Goal: Transaction & Acquisition: Purchase product/service

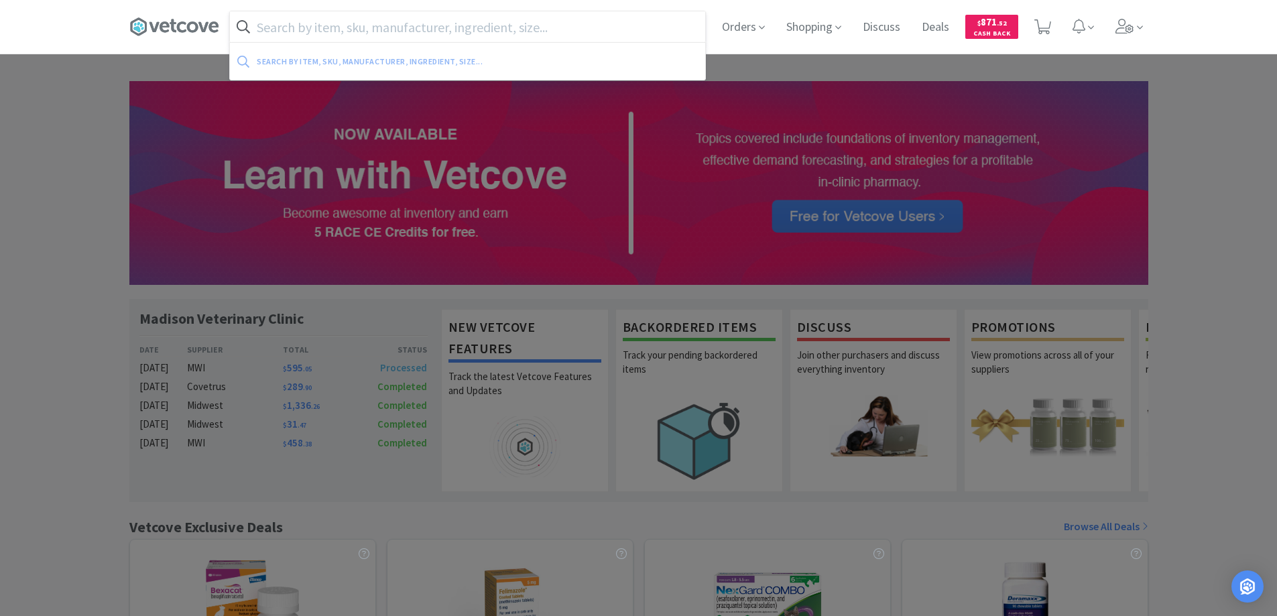
click at [262, 27] on input "text" at bounding box center [467, 26] width 475 height 31
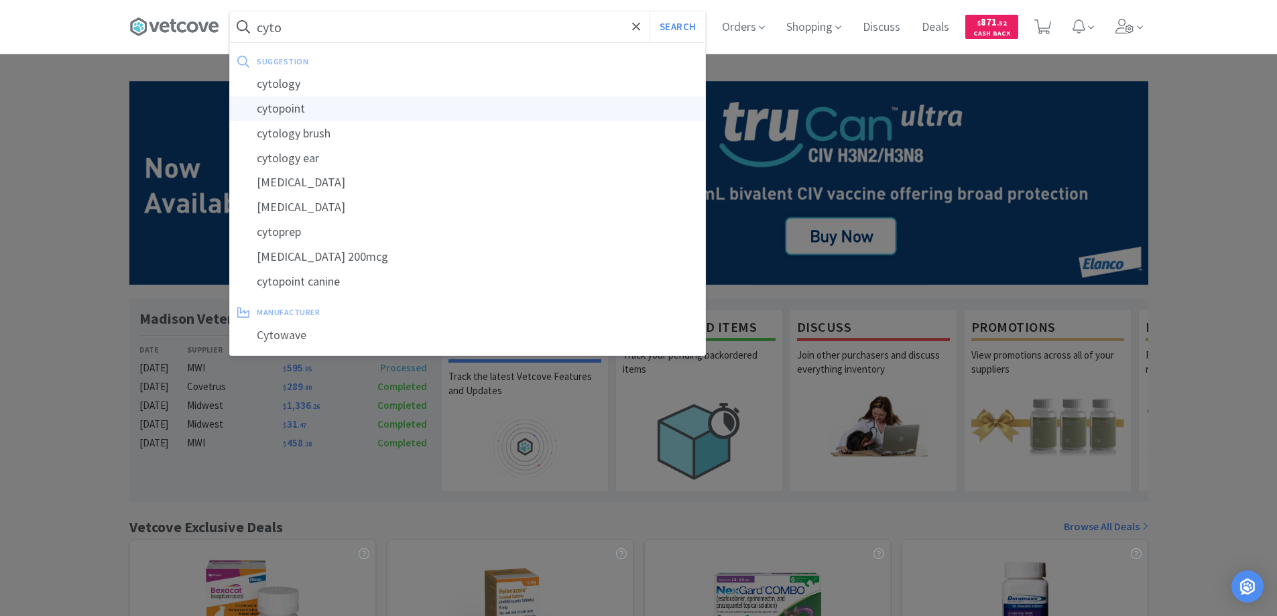
click at [283, 108] on div "cytopoint" at bounding box center [467, 109] width 475 height 25
type input "cytopoint"
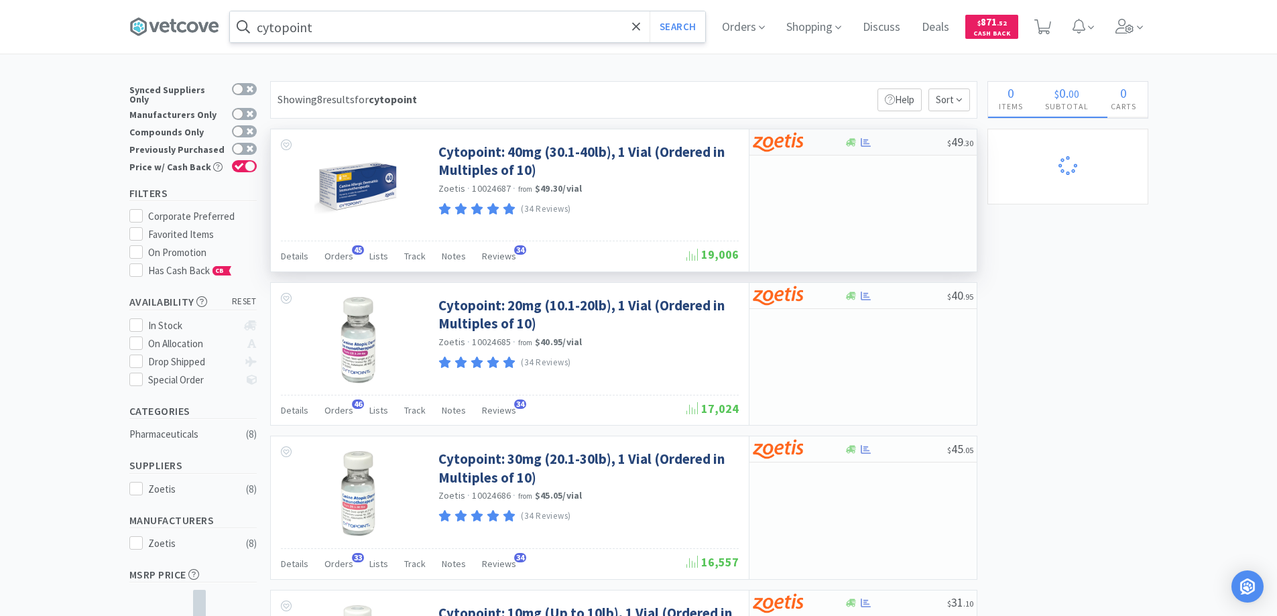
click at [824, 144] on div at bounding box center [790, 142] width 74 height 23
select select "10"
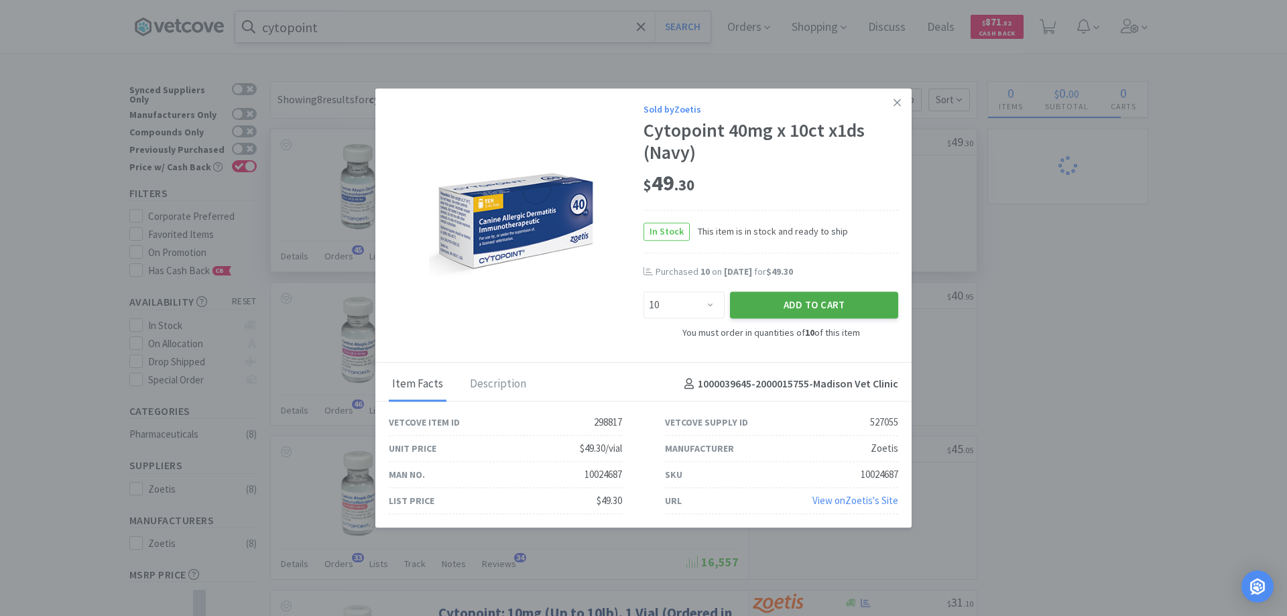
click at [778, 298] on button "Add to Cart" at bounding box center [814, 305] width 168 height 27
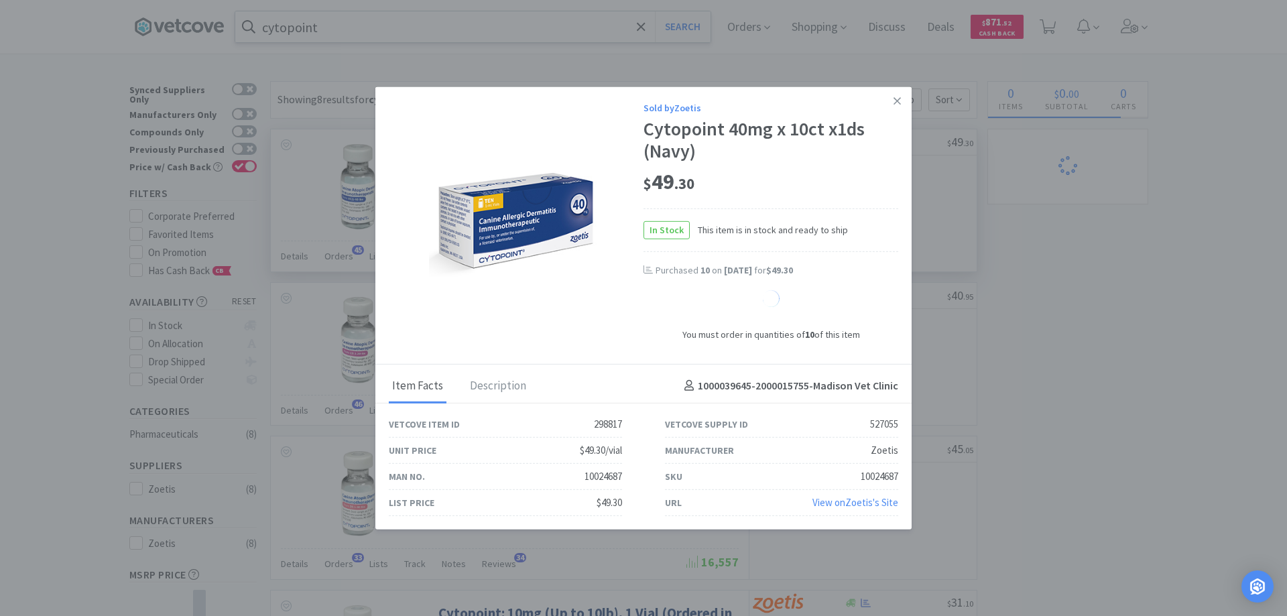
select select "10"
select select "1"
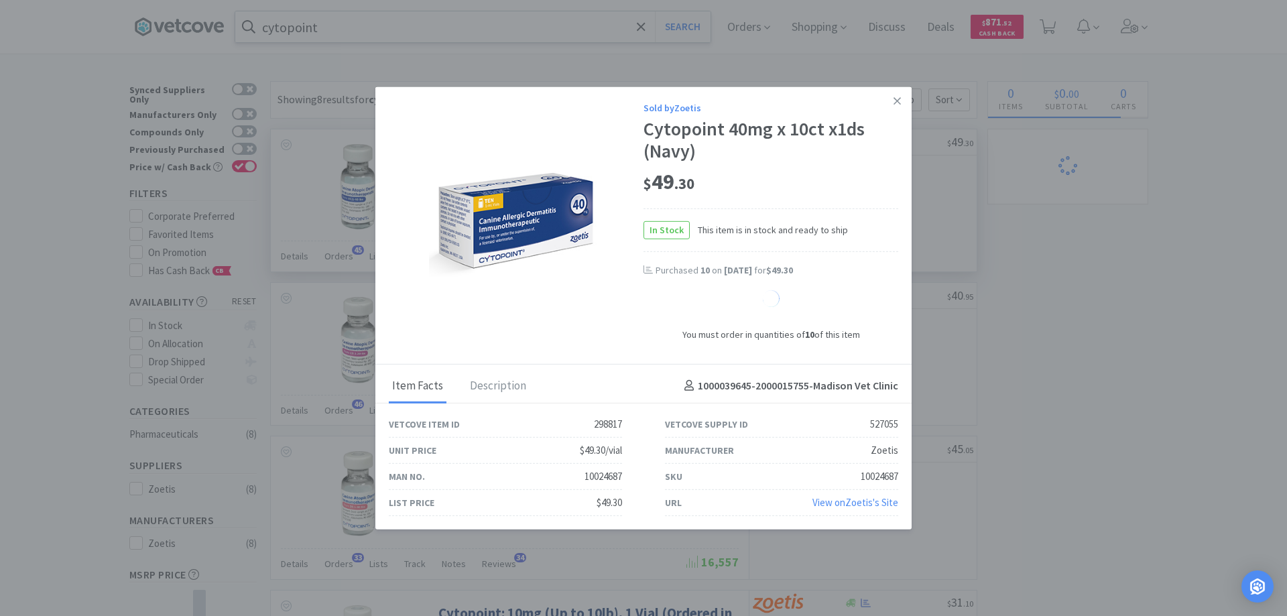
select select "1"
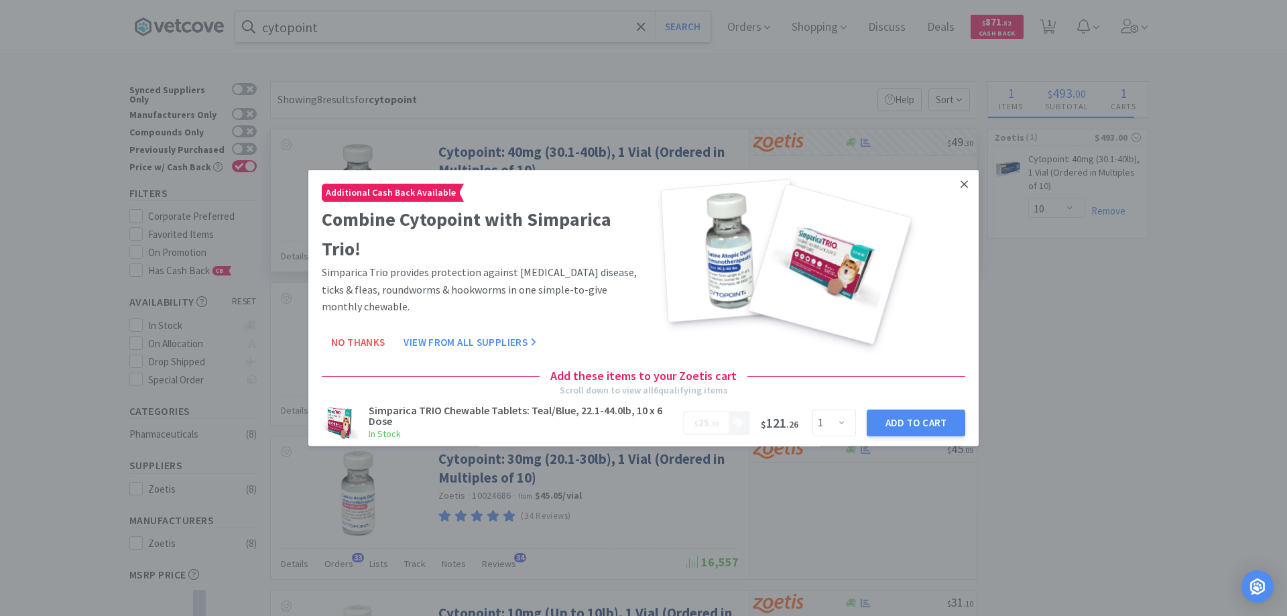
click at [961, 180] on icon at bounding box center [964, 184] width 7 height 12
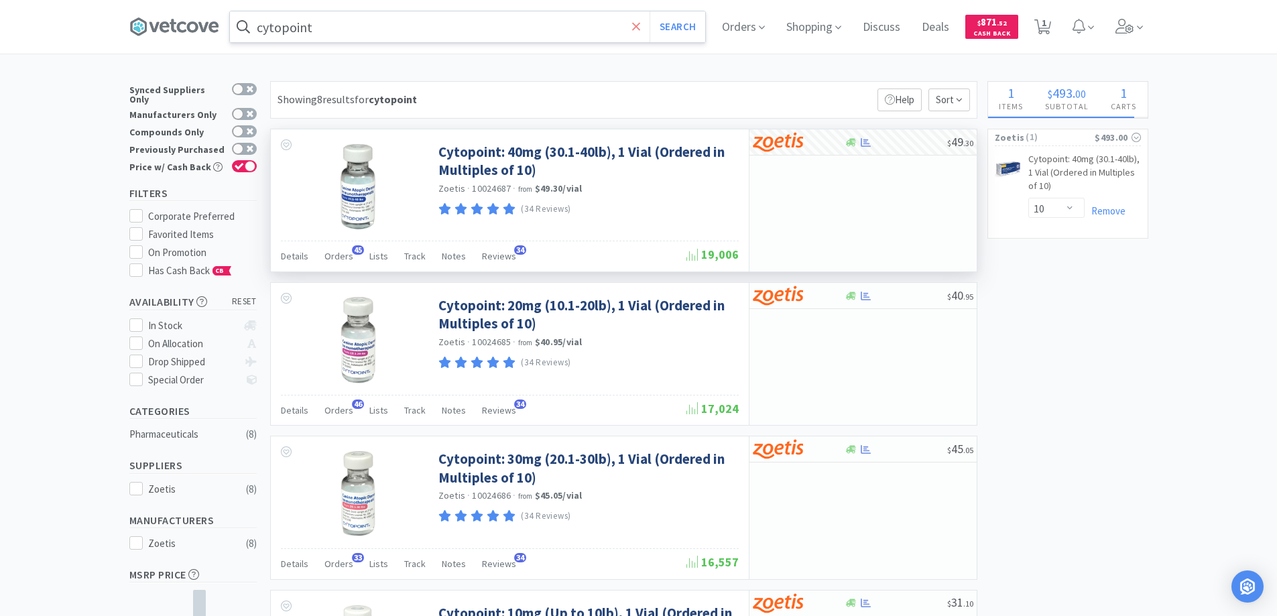
click at [640, 25] on icon at bounding box center [636, 26] width 8 height 8
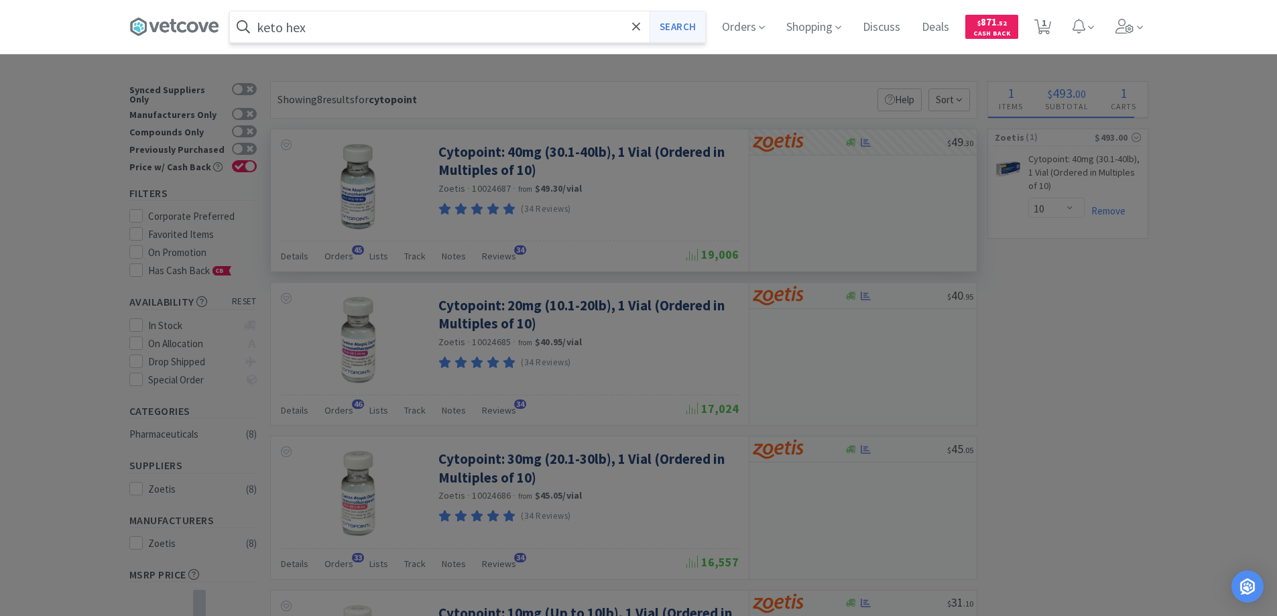
type input "keto hex"
click at [673, 25] on button "Search" at bounding box center [678, 26] width 56 height 31
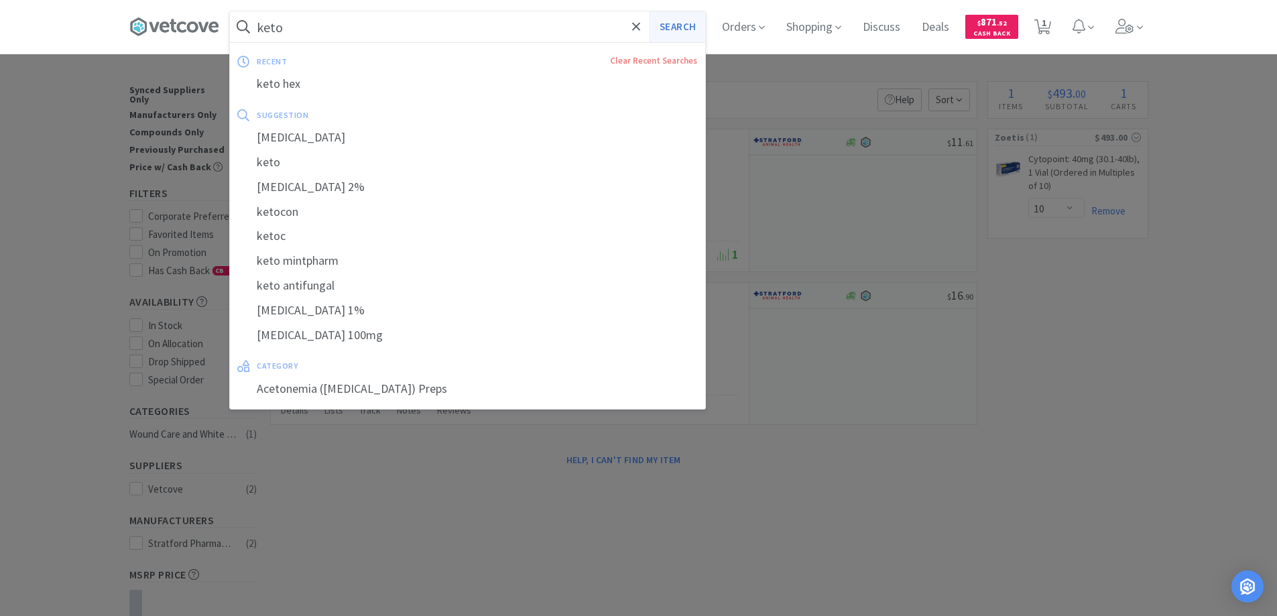
type input "keto"
click at [676, 25] on button "Search" at bounding box center [678, 26] width 56 height 31
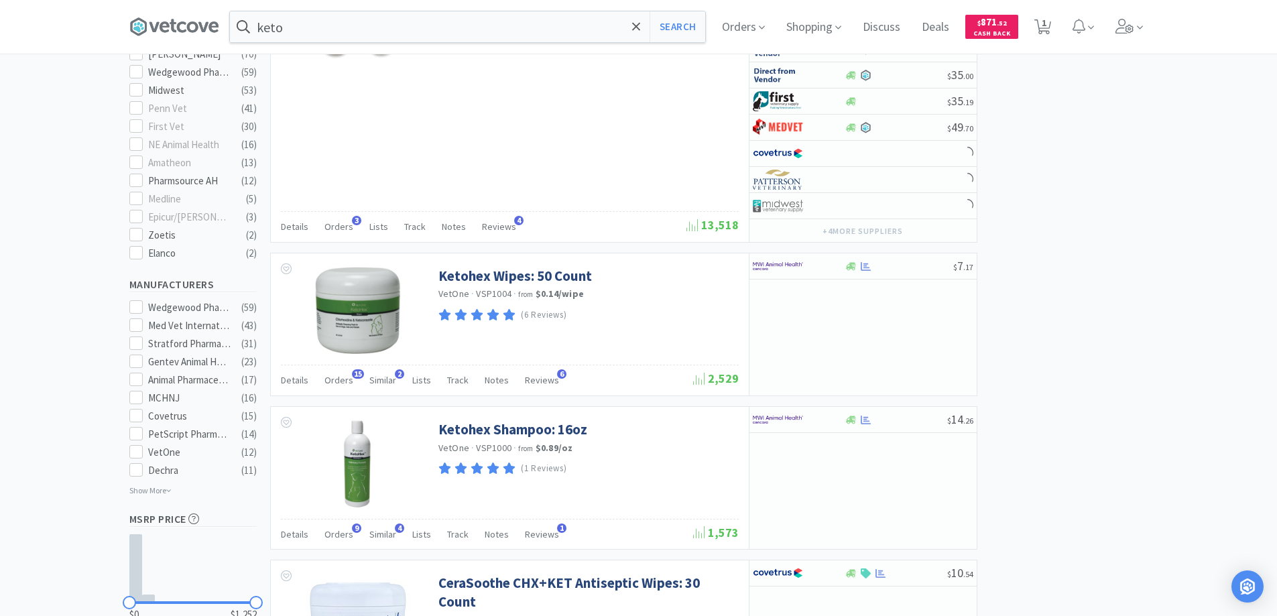
scroll to position [737, 0]
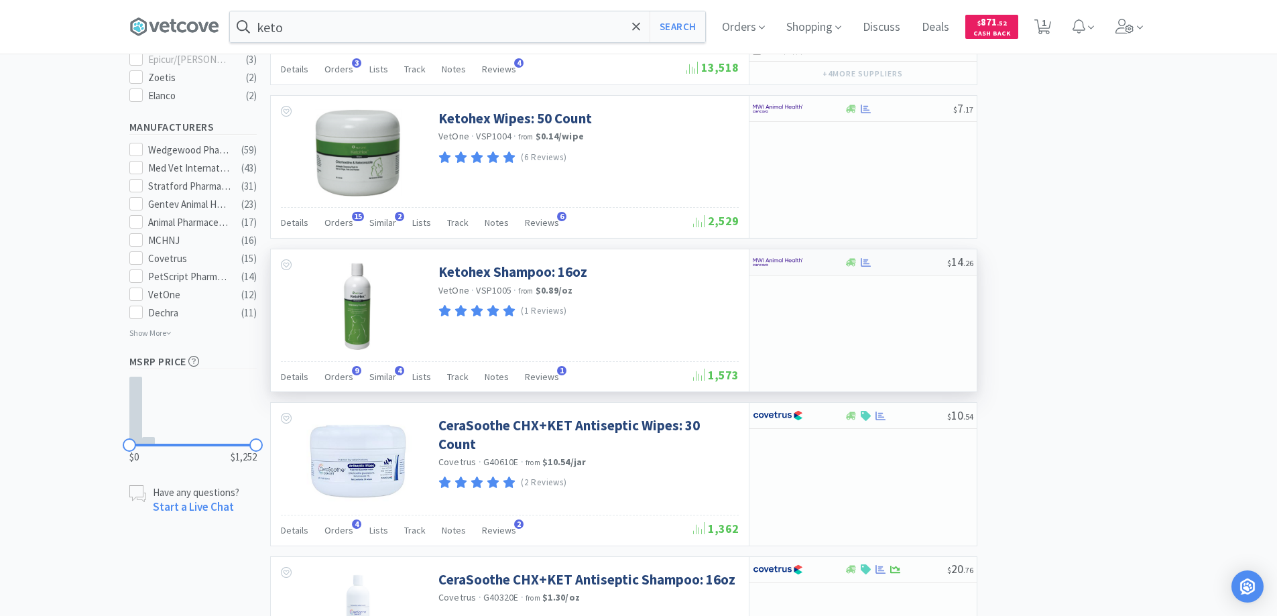
click at [815, 263] on div at bounding box center [790, 262] width 74 height 23
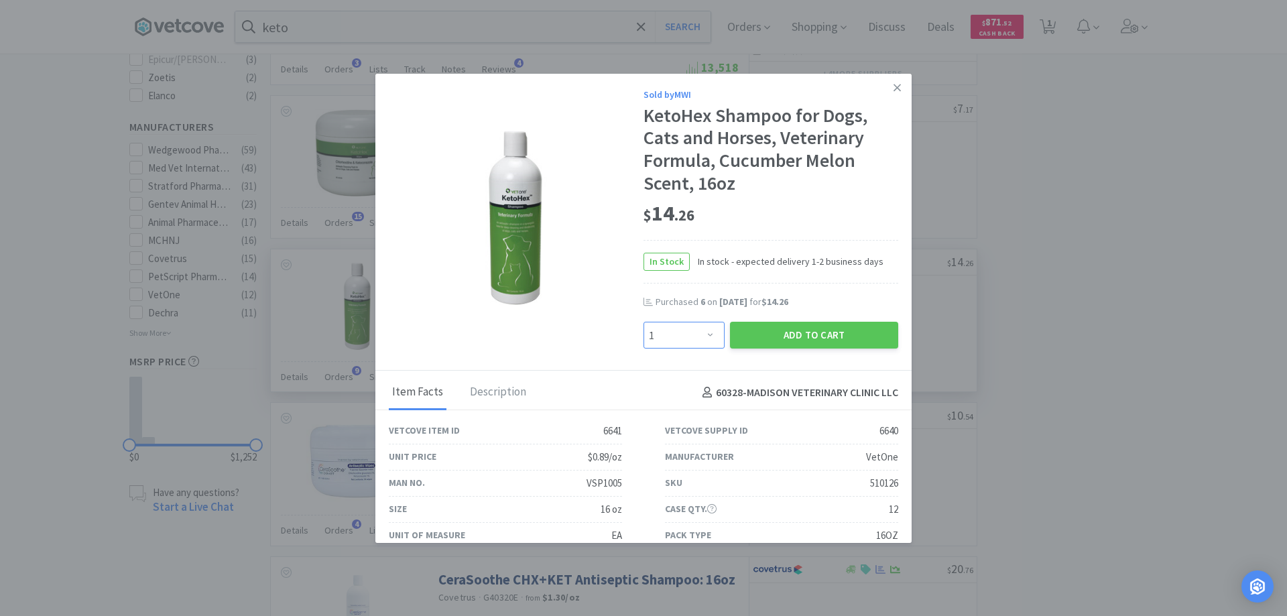
click at [702, 335] on select "Enter Quantity 1 2 3 4 5 6 7 8 9 10 11 12 13 14 15 16 17 18 19 20 Enter Quantity" at bounding box center [684, 335] width 81 height 27
select select "4"
click at [644, 322] on select "Enter Quantity 1 2 3 4 5 6 7 8 9 10 11 12 13 14 15 16 17 18 19 20 Enter Quantity" at bounding box center [684, 335] width 81 height 27
click at [762, 337] on button "Add to Cart" at bounding box center [814, 335] width 168 height 27
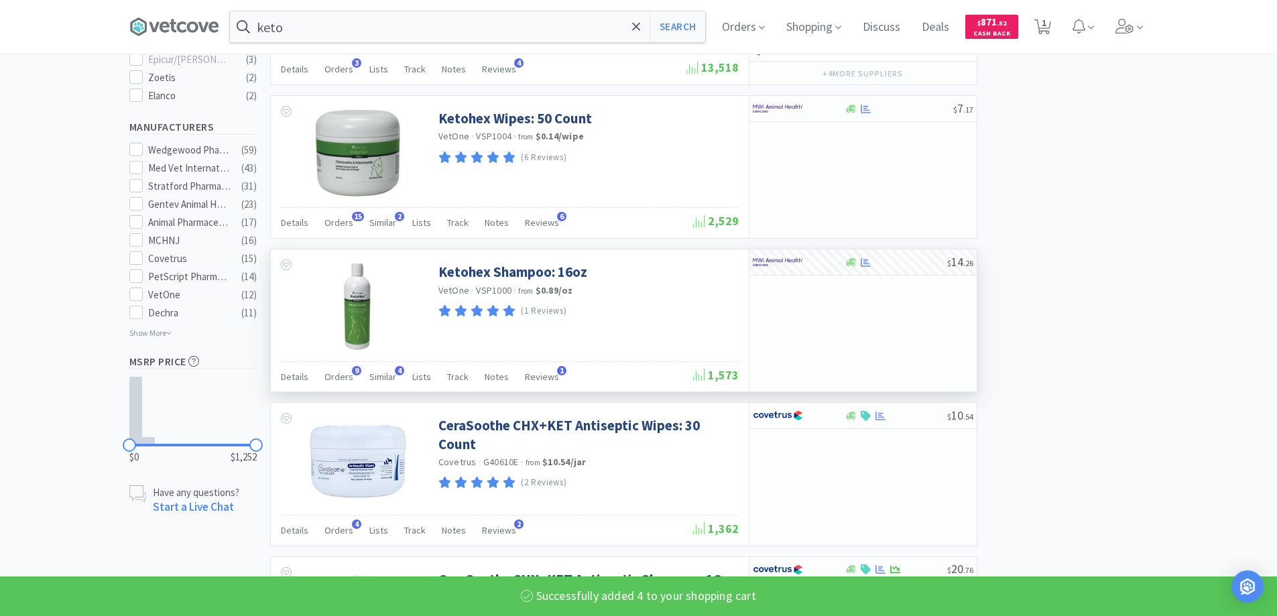
select select "4"
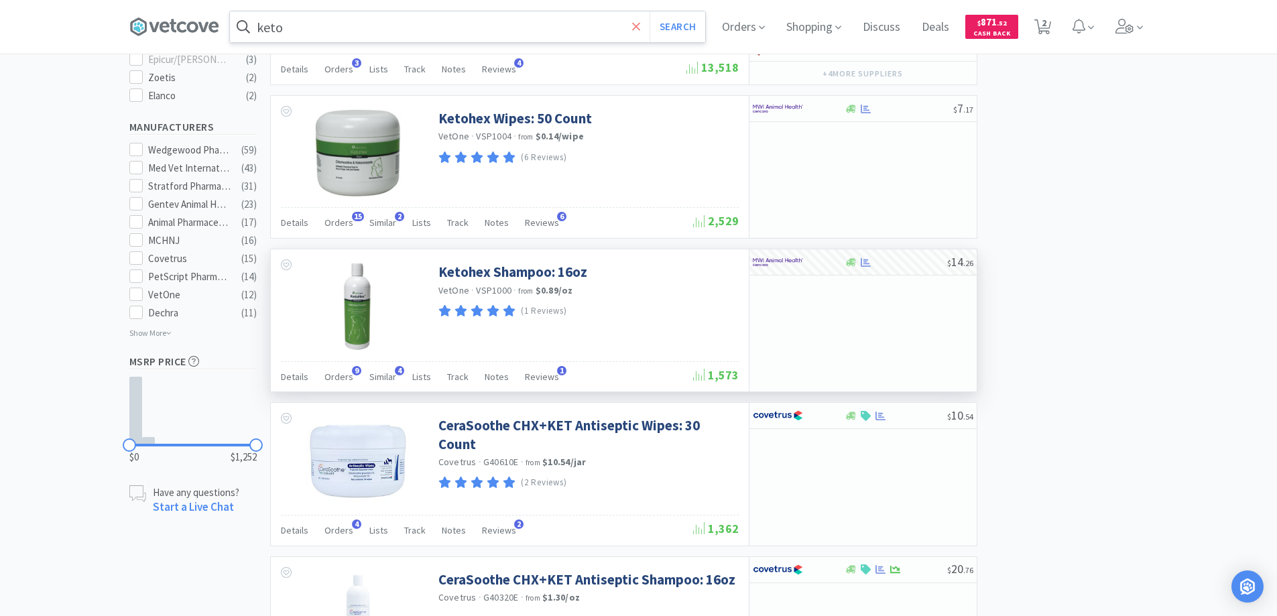
click at [637, 21] on icon at bounding box center [636, 26] width 9 height 13
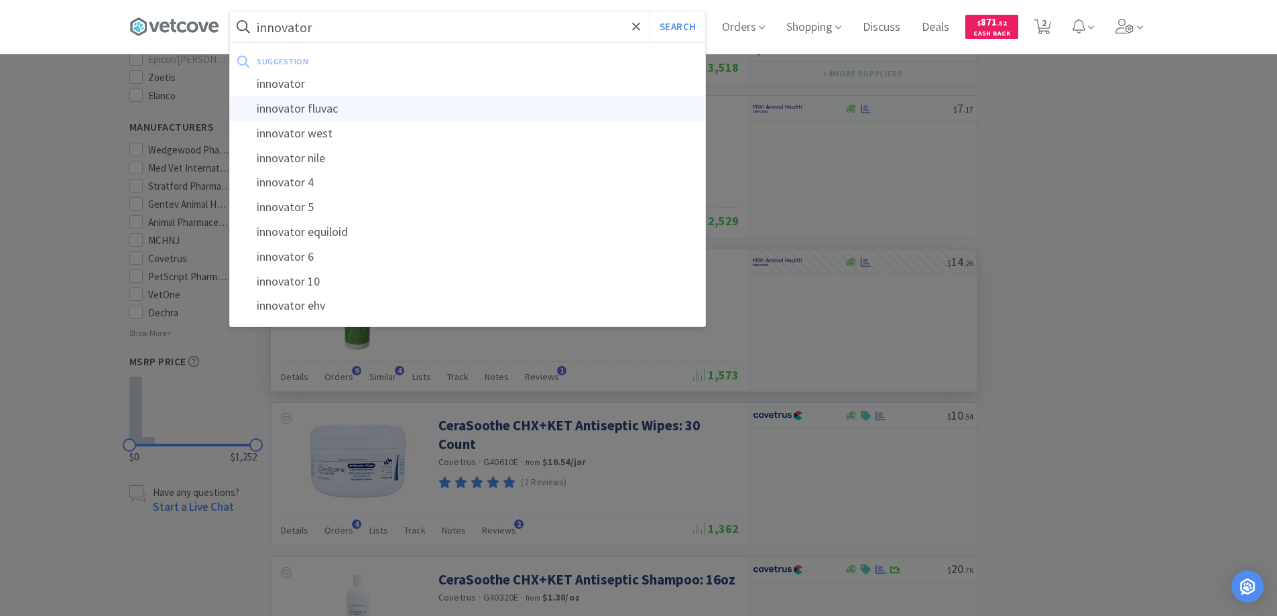
click at [296, 107] on div "innovator fluvac" at bounding box center [467, 109] width 475 height 25
type input "innovator fluvac"
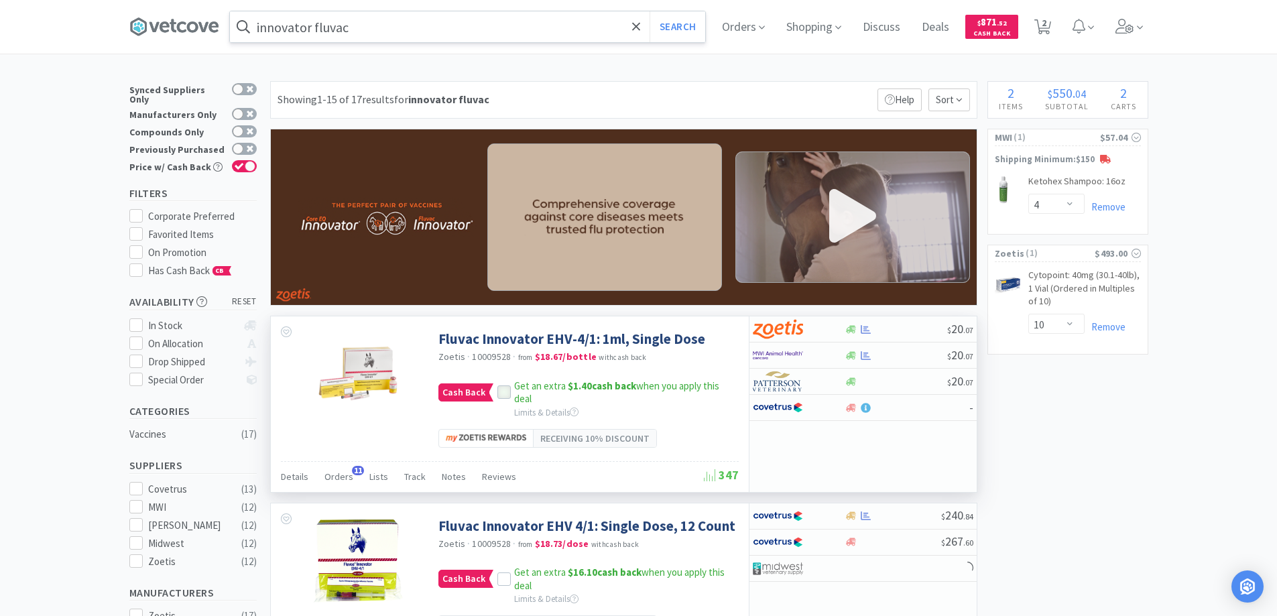
click at [502, 392] on icon at bounding box center [503, 392] width 9 height 9
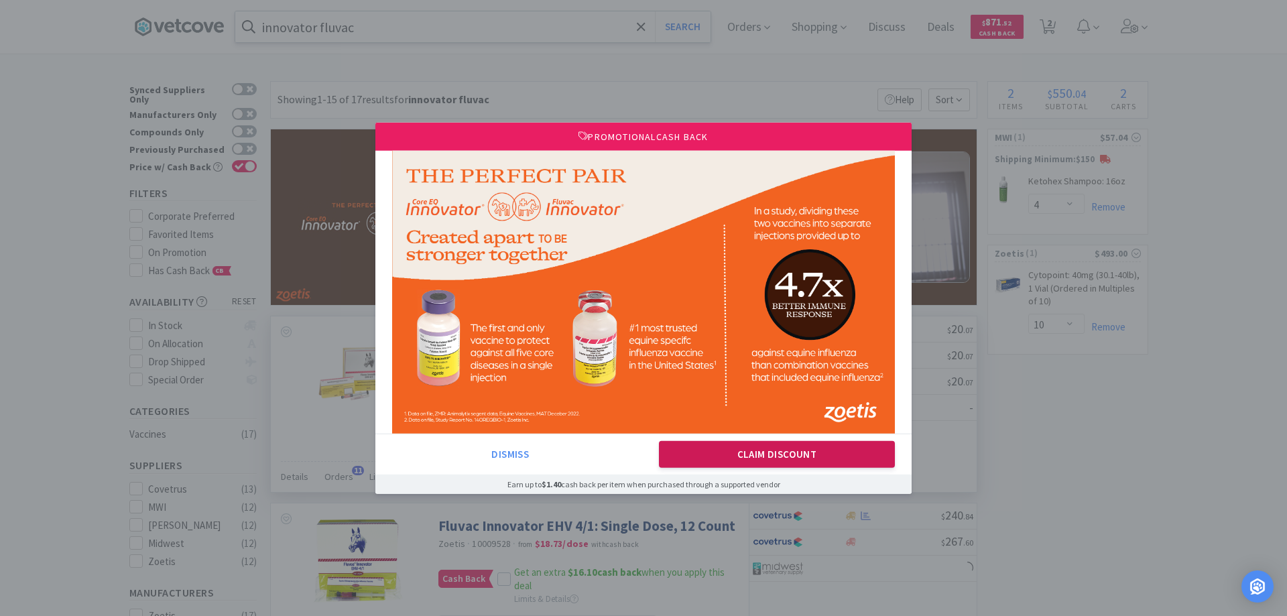
click at [748, 455] on button "Claim Discount" at bounding box center [777, 454] width 237 height 27
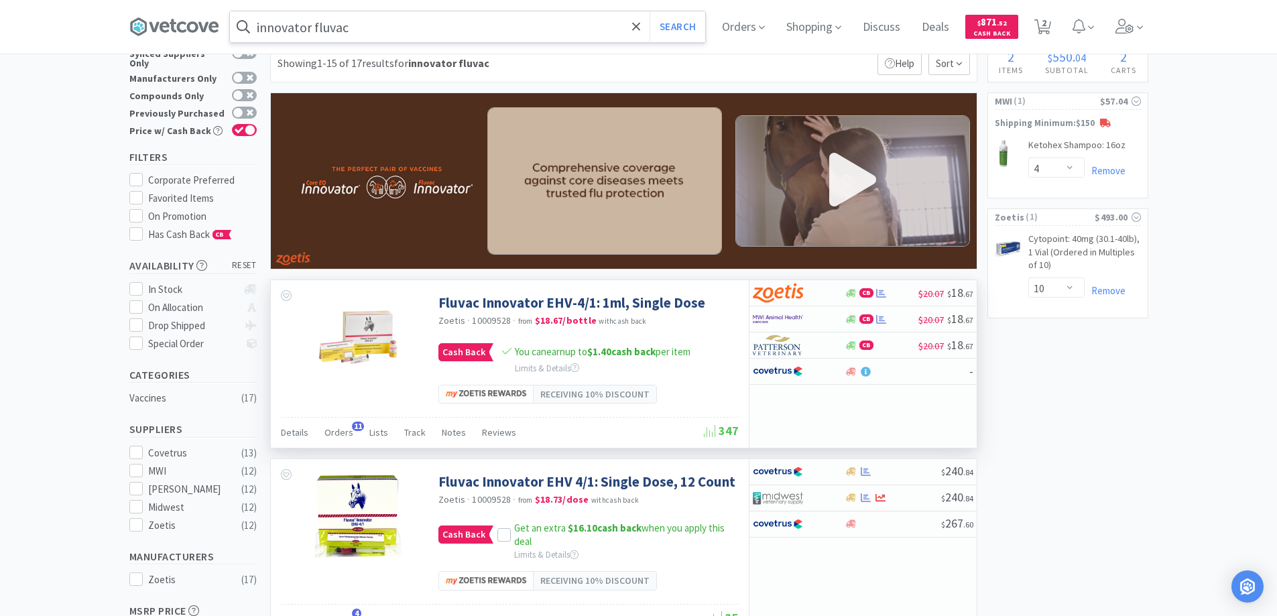
scroll to position [67, 0]
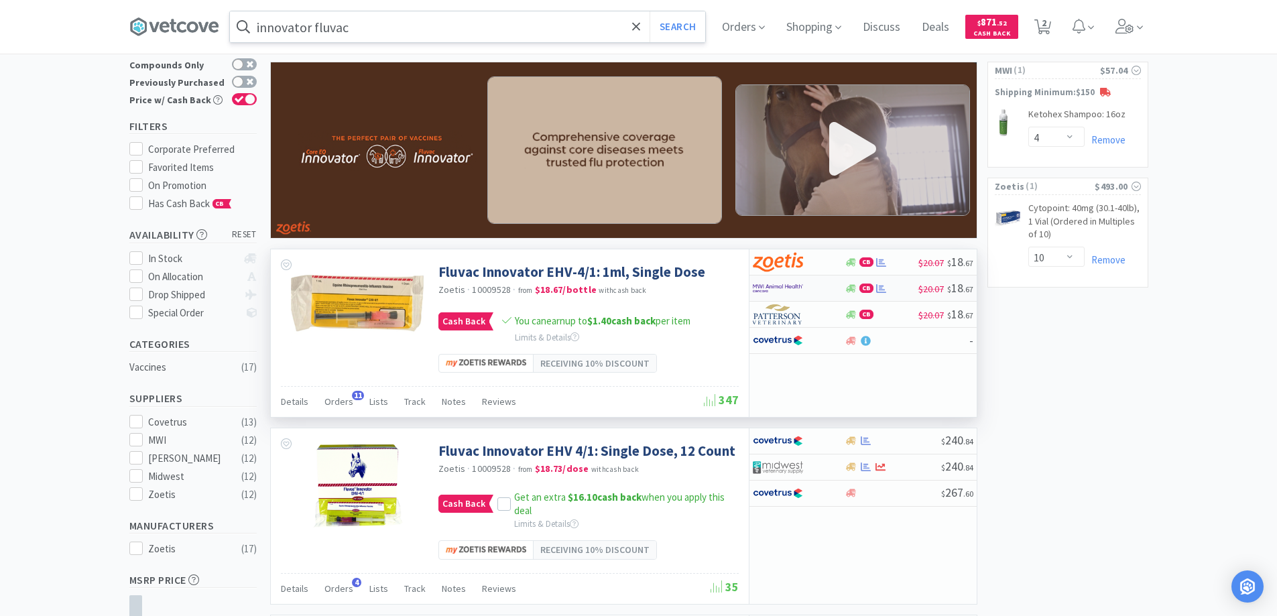
click at [892, 286] on div "CB" at bounding box center [882, 289] width 74 height 10
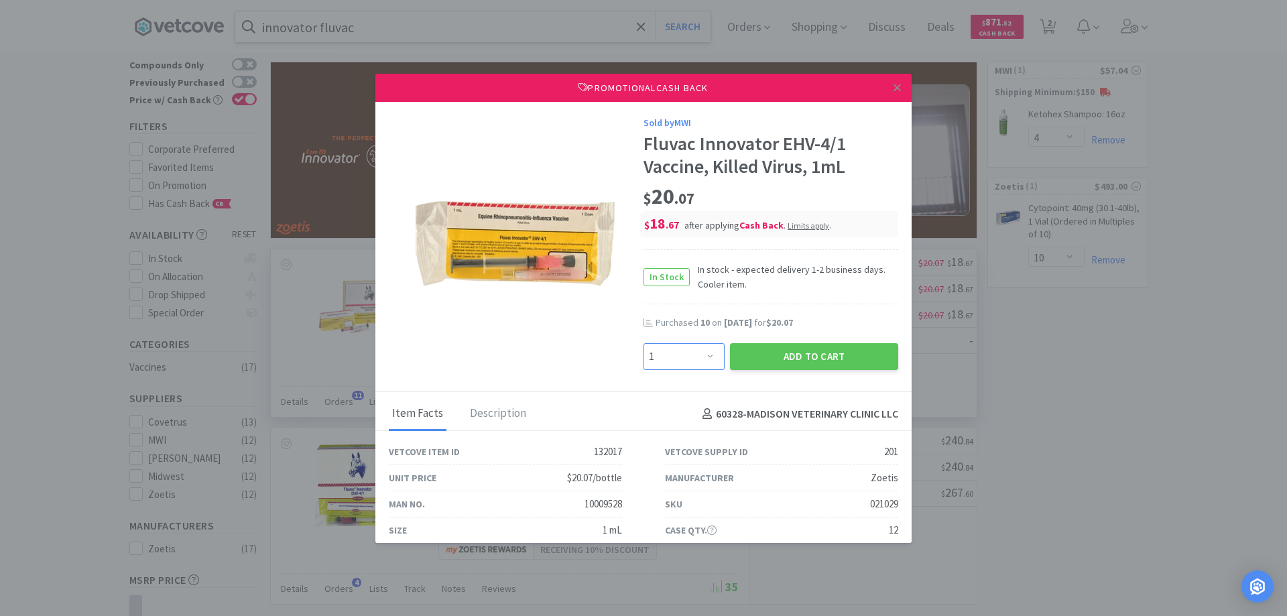
click at [703, 356] on select "Enter Quantity 1 2 3 4 5 6 7 8 9 10 11 12 13 14 15 16 17 18 19 20 Enter Quantity" at bounding box center [684, 356] width 81 height 27
select select "10"
click at [644, 343] on select "Enter Quantity 1 2 3 4 5 6 7 8 9 10 11 12 13 14 15 16 17 18 19 20 Enter Quantity" at bounding box center [684, 356] width 81 height 27
click at [776, 354] on button "Add to Cart" at bounding box center [814, 356] width 168 height 27
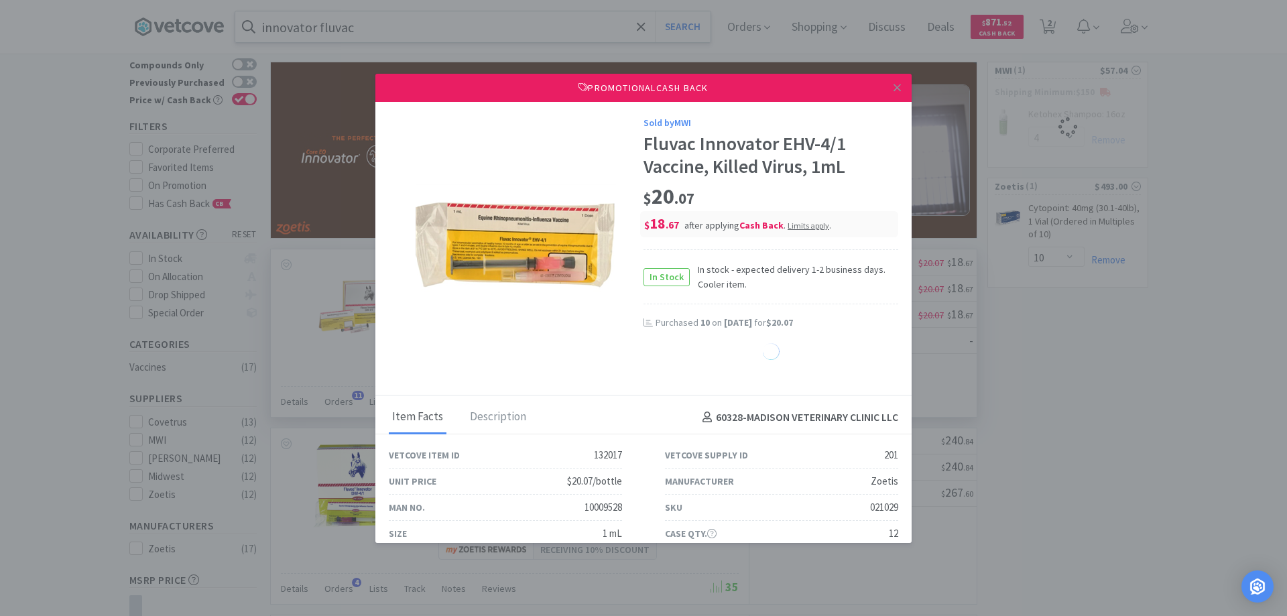
select select "1"
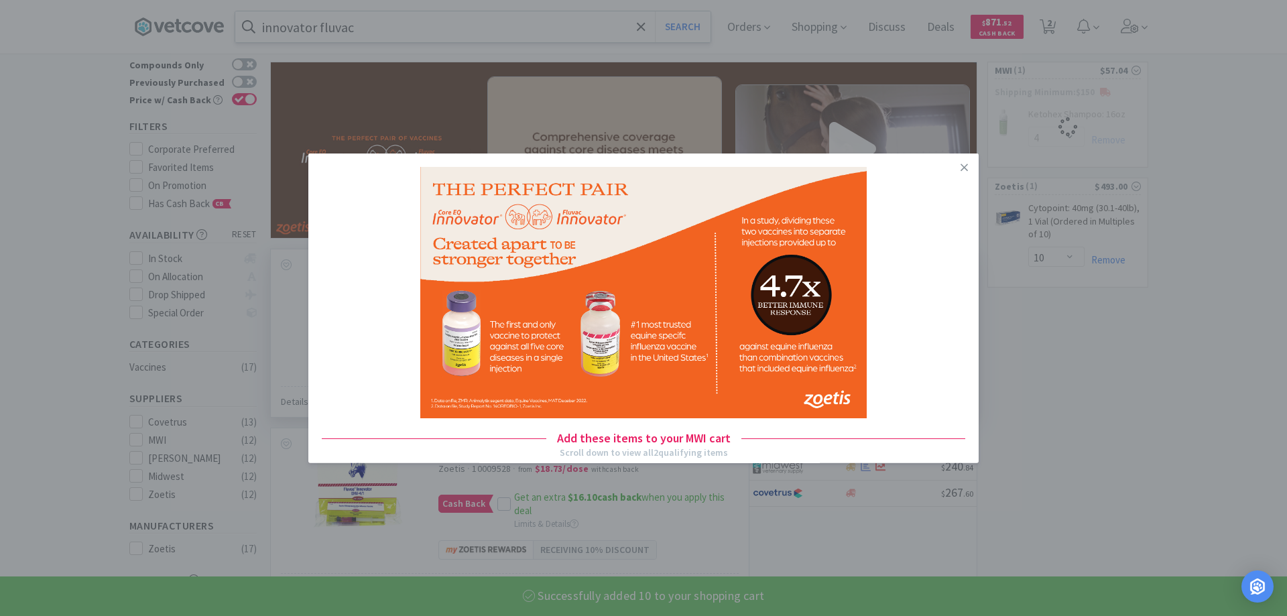
select select "10"
select select "4"
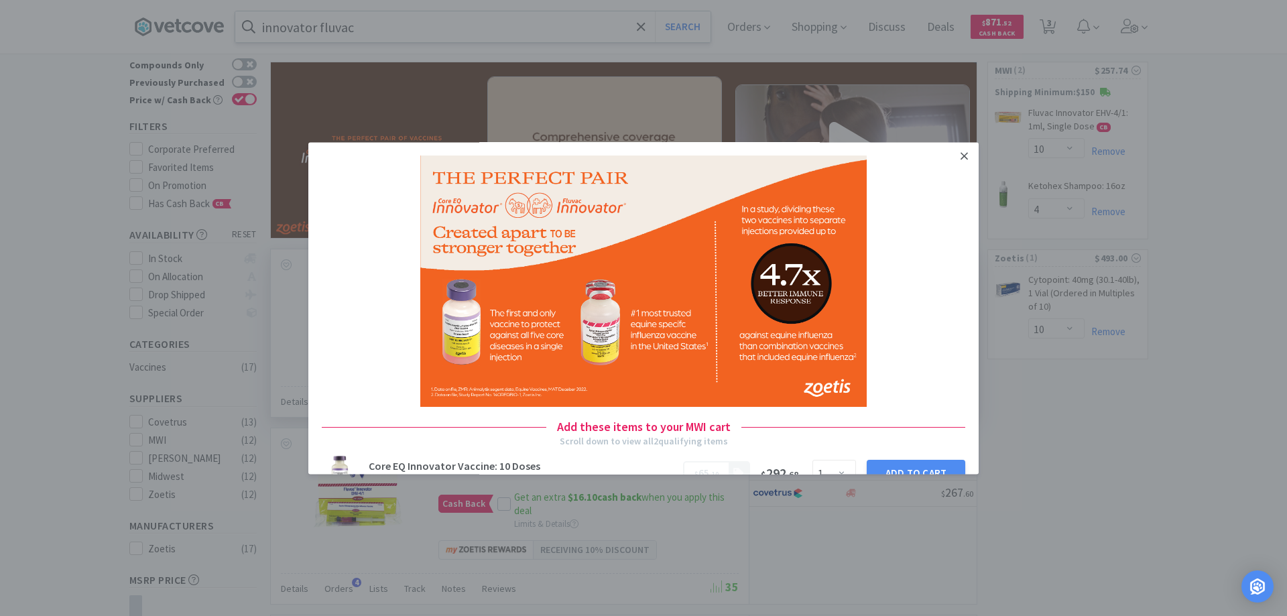
click at [961, 152] on icon at bounding box center [964, 156] width 7 height 12
